Goal: Transaction & Acquisition: Download file/media

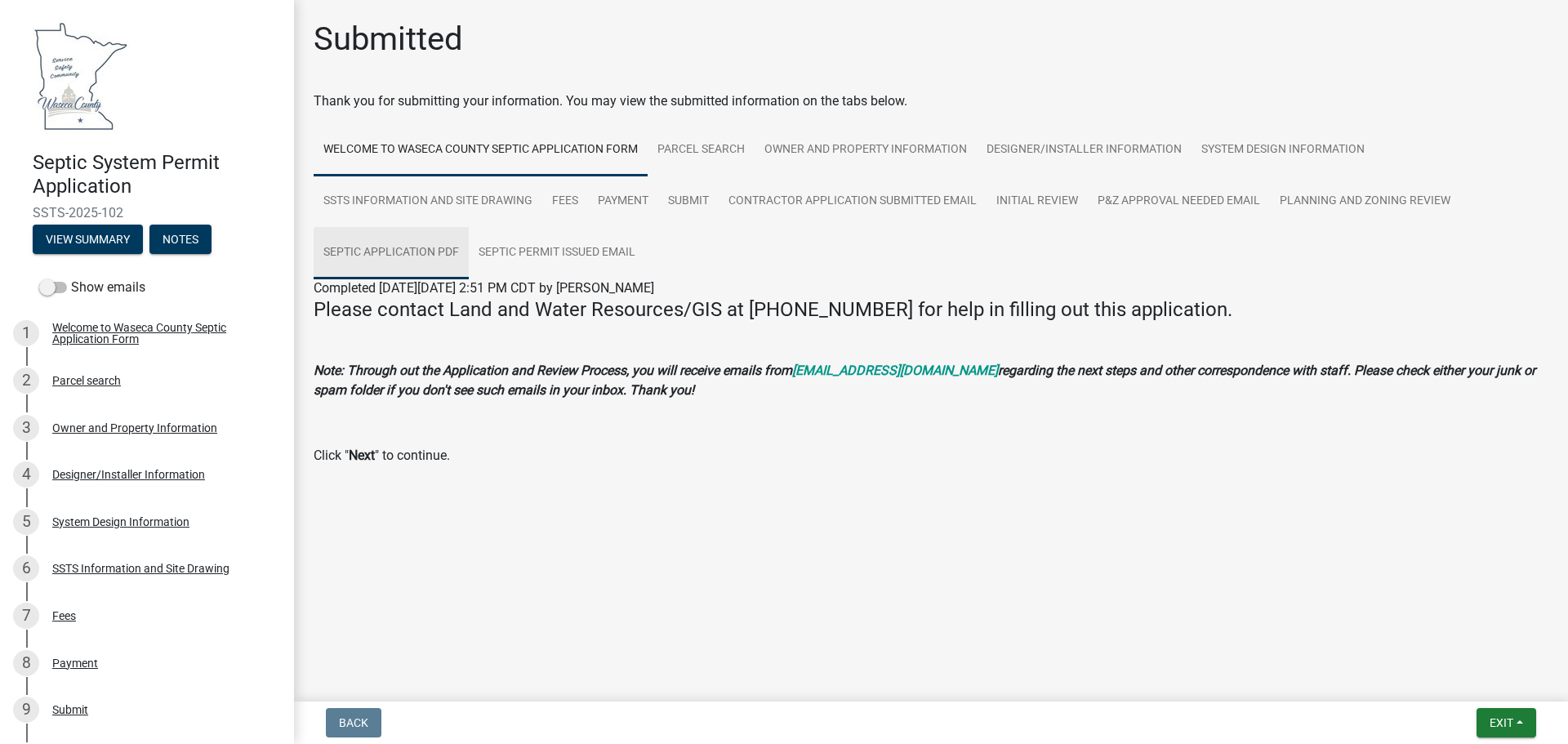
click at [374, 256] on link "Septic Application PDF" at bounding box center [390, 253] width 155 height 52
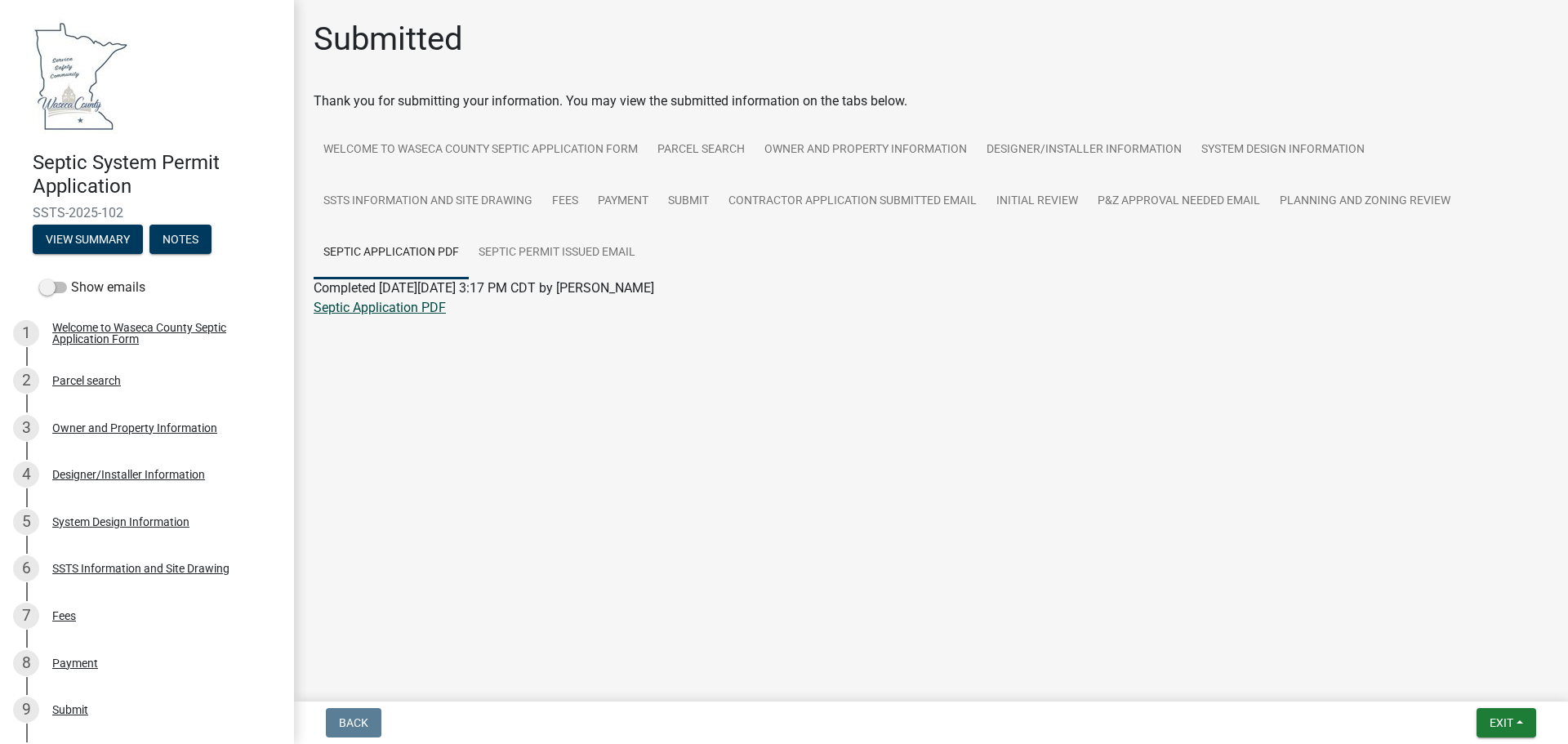
click at [362, 311] on link "Septic Application PDF" at bounding box center [379, 307] width 132 height 16
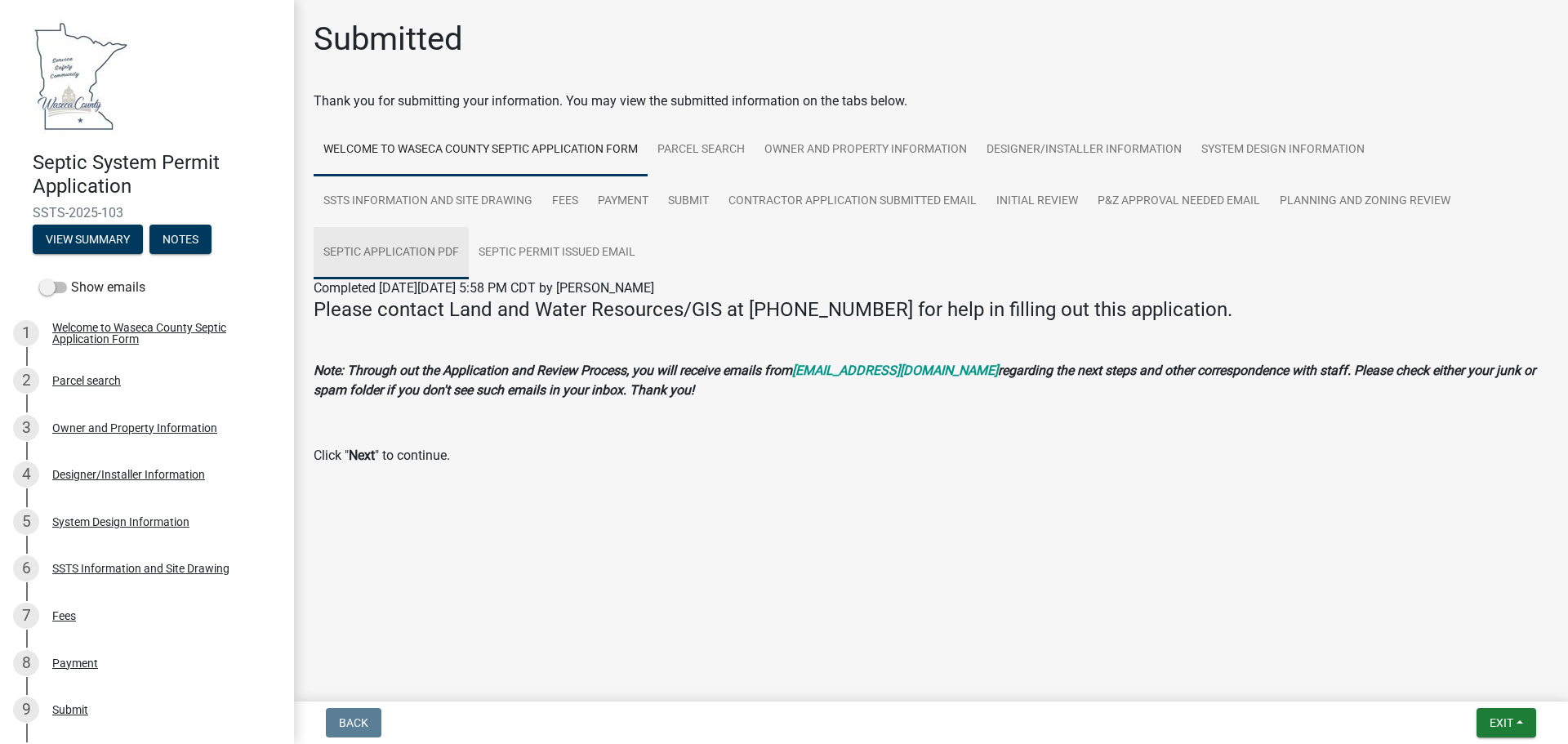
click at [392, 253] on link "Septic Application PDF" at bounding box center [390, 253] width 155 height 52
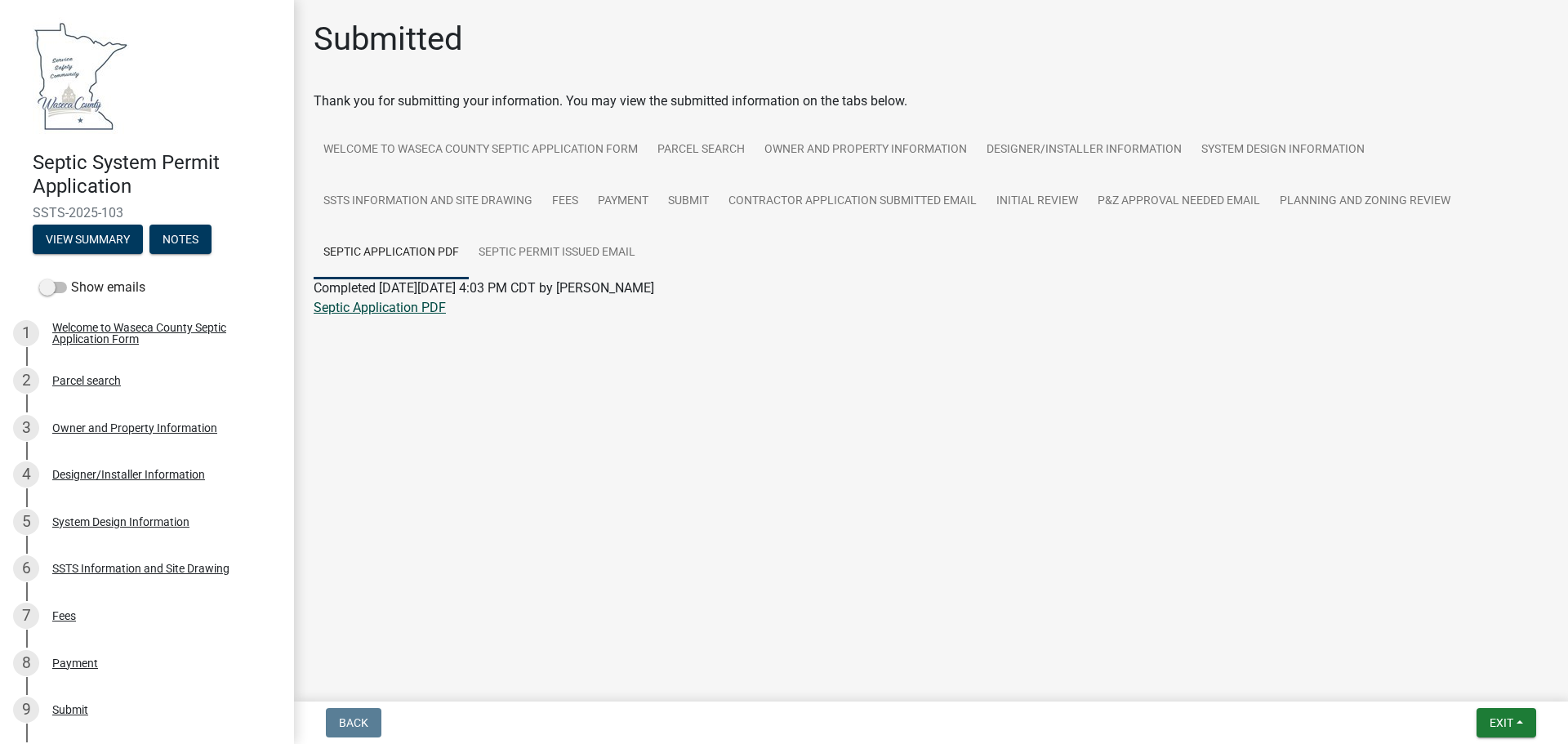
click at [383, 311] on link "Septic Application PDF" at bounding box center [379, 307] width 132 height 16
